Goal: Find specific fact: Find specific fact

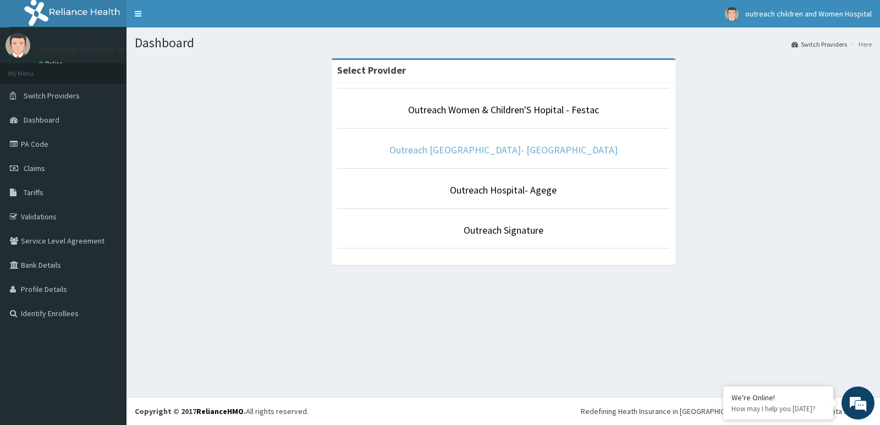
click at [468, 146] on link "Outreach [GEOGRAPHIC_DATA]- [GEOGRAPHIC_DATA]" at bounding box center [504, 150] width 228 height 13
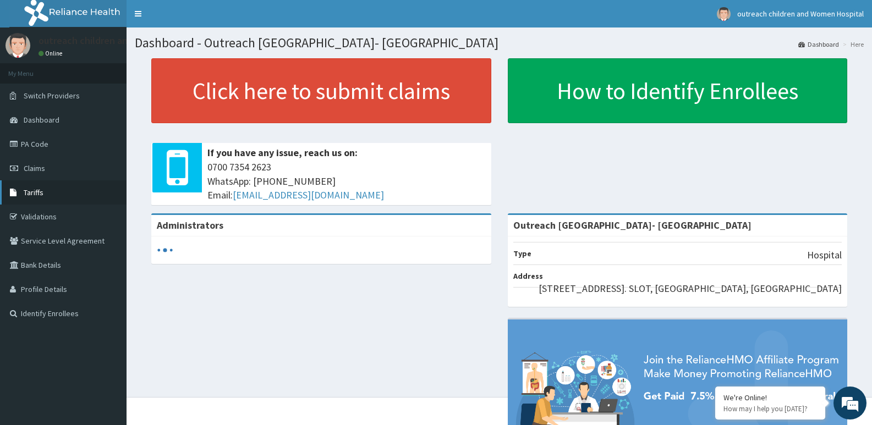
click at [40, 190] on span "Tariffs" at bounding box center [34, 193] width 20 height 10
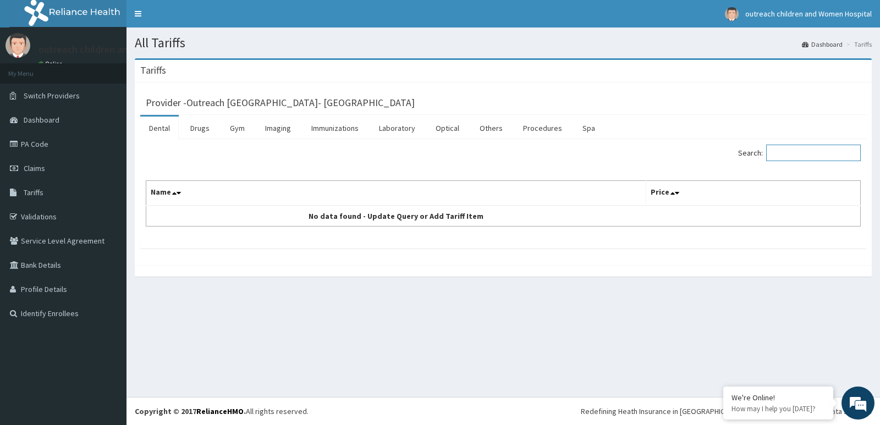
click at [804, 155] on input "Search:" at bounding box center [813, 153] width 95 height 17
type input "PREDN"
click at [203, 125] on link "Drugs" at bounding box center [200, 128] width 37 height 23
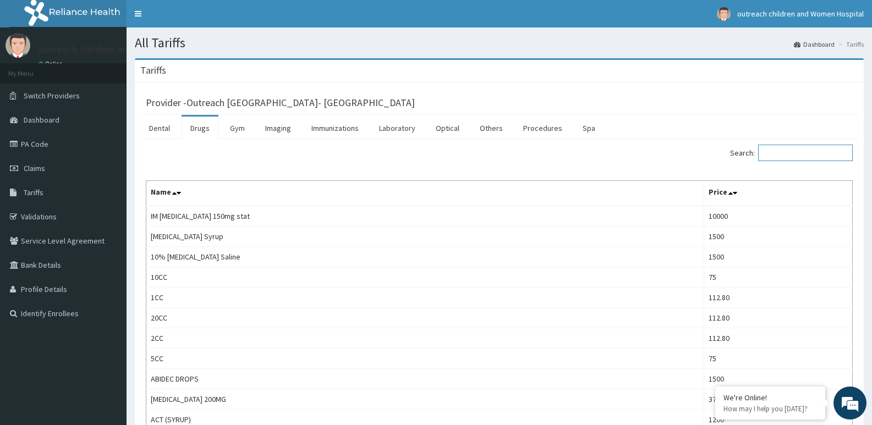
click at [807, 152] on input "Search:" at bounding box center [805, 153] width 95 height 17
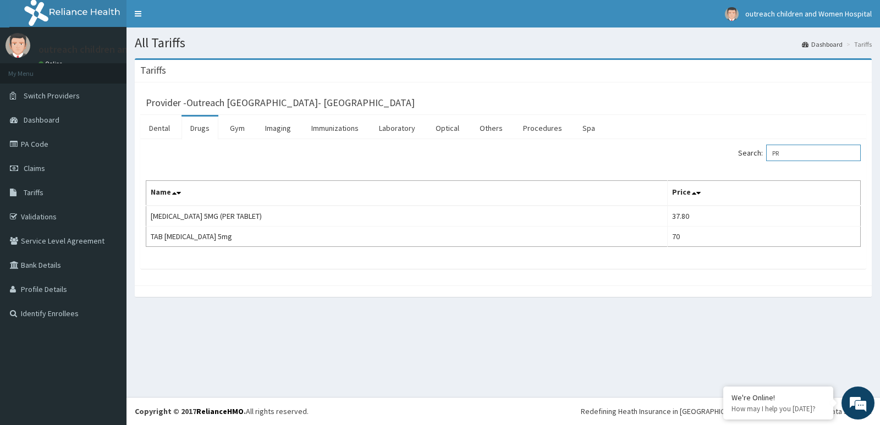
type input "P"
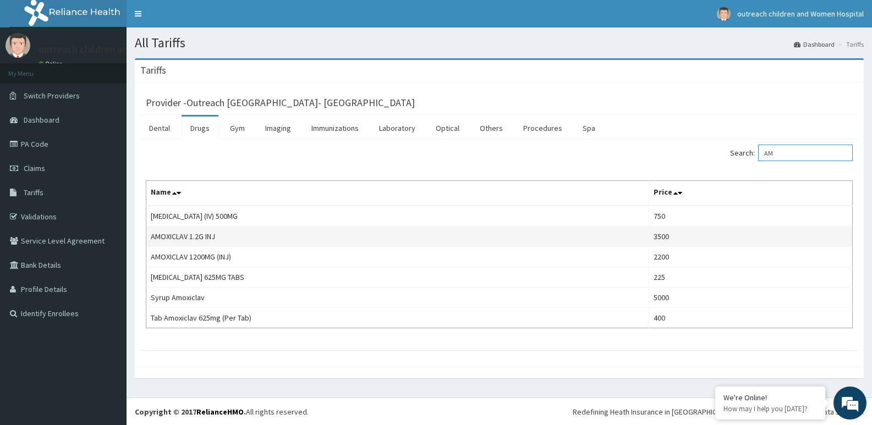
type input "A"
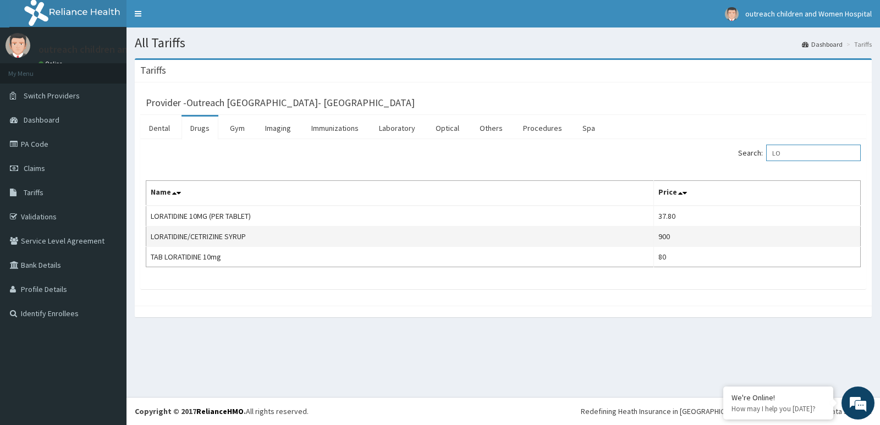
type input "L"
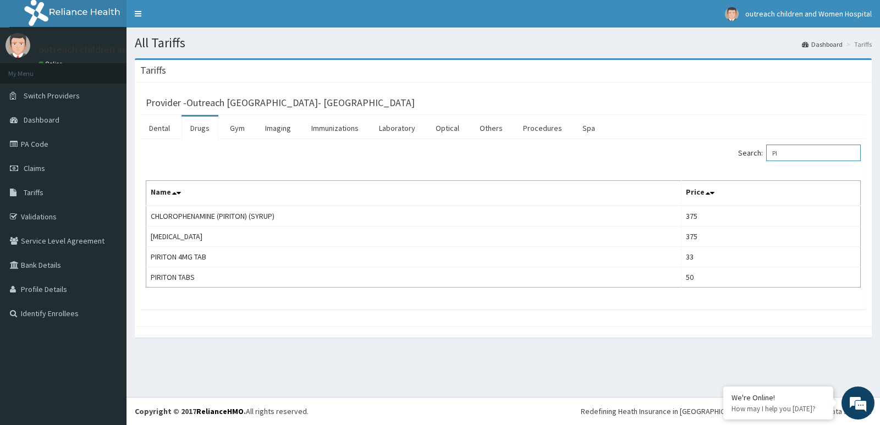
type input "P"
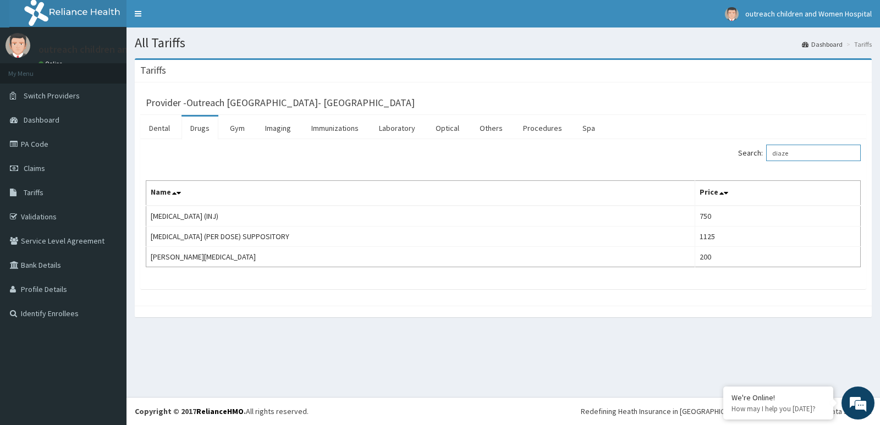
type input "diaze"
